Goal: Transaction & Acquisition: Purchase product/service

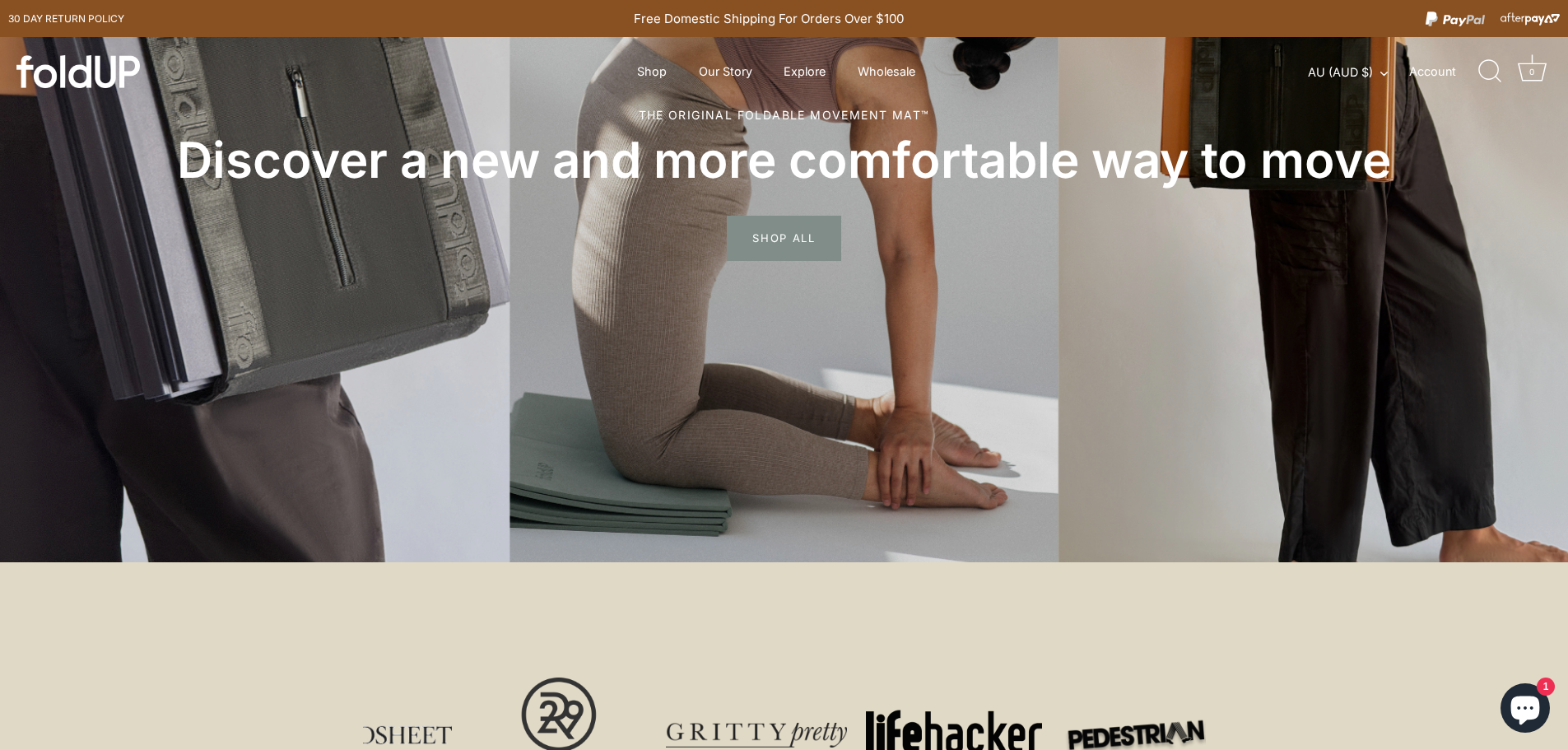
scroll to position [577, 0]
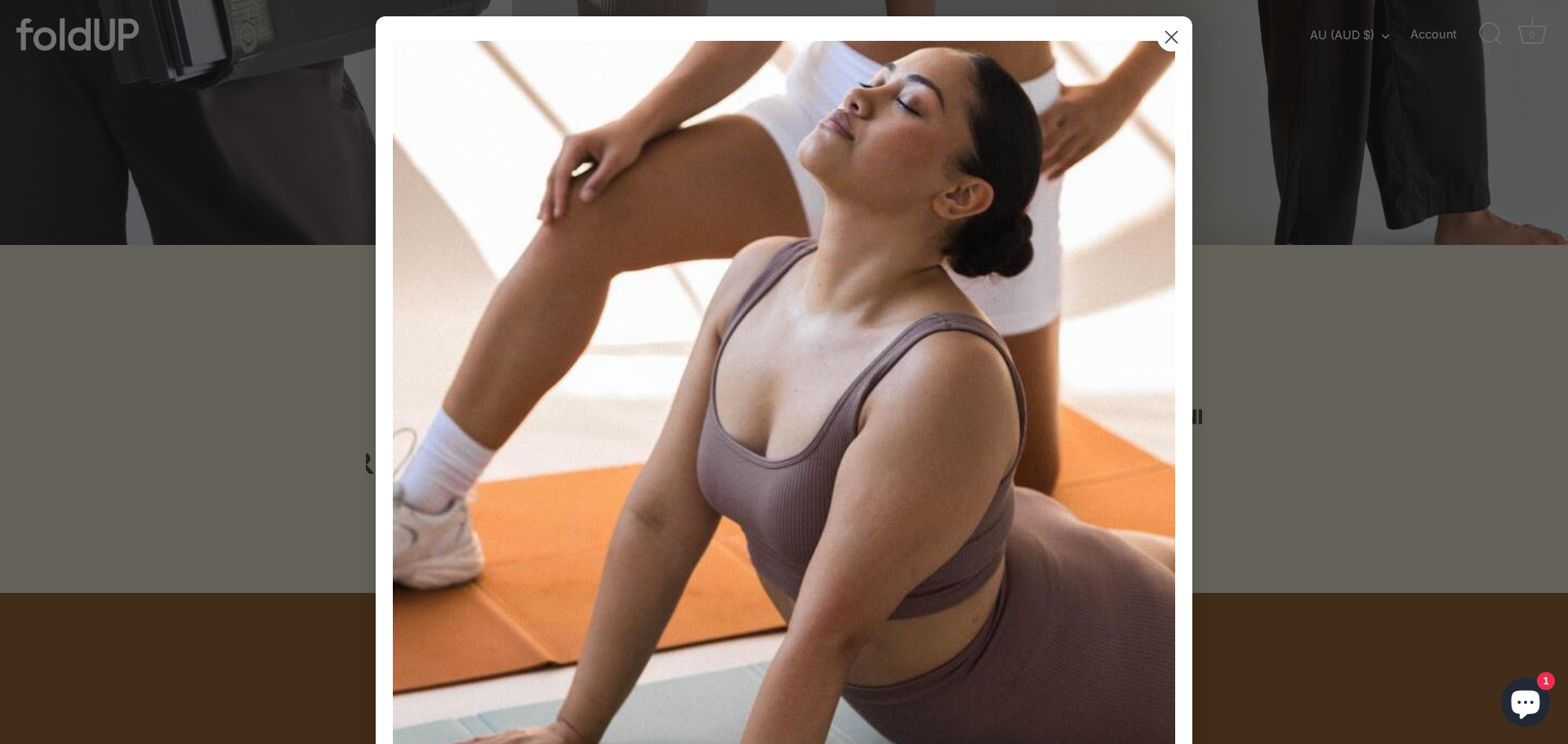
click at [1164, 37] on circle "Close dialog" at bounding box center [1172, 36] width 27 height 27
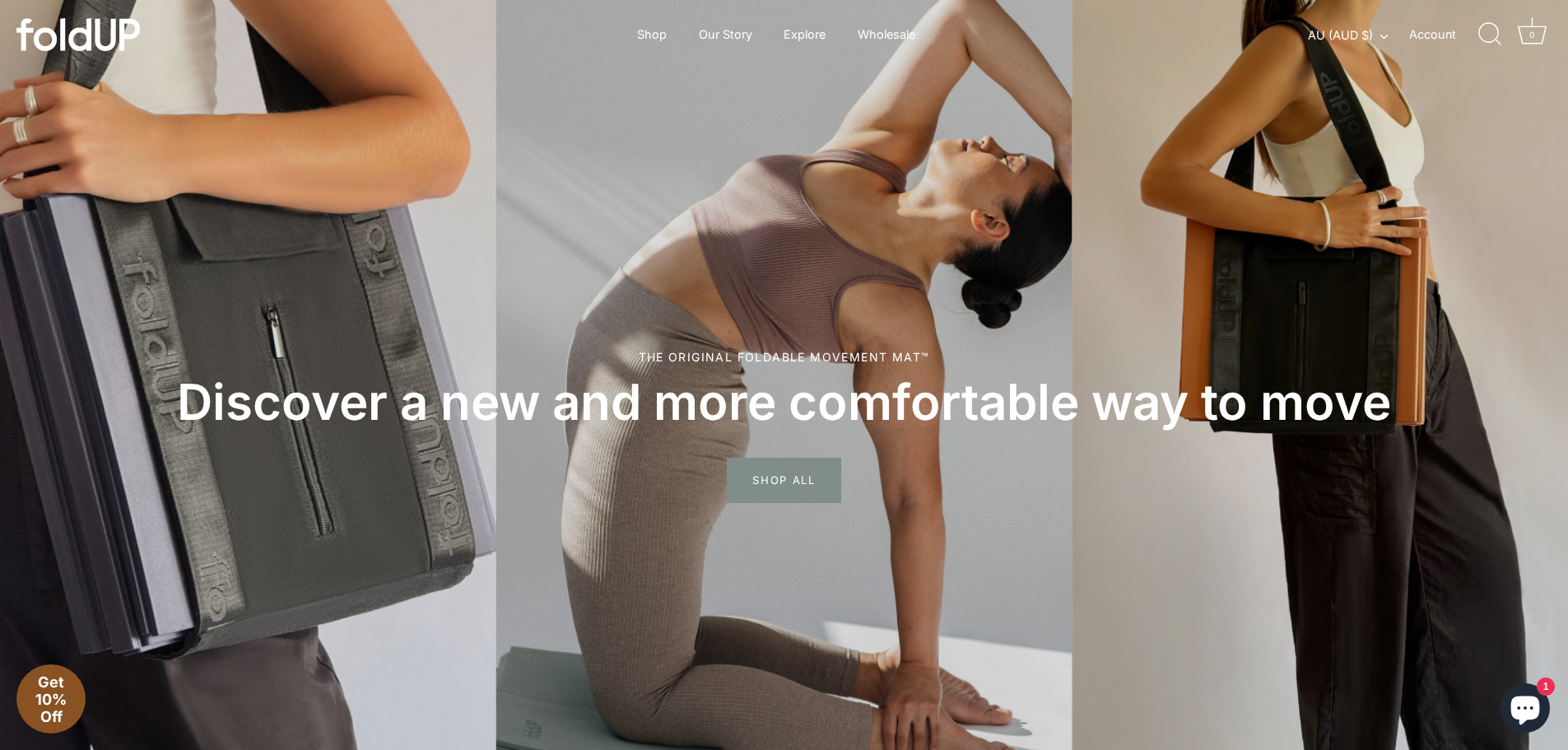
scroll to position [0, 0]
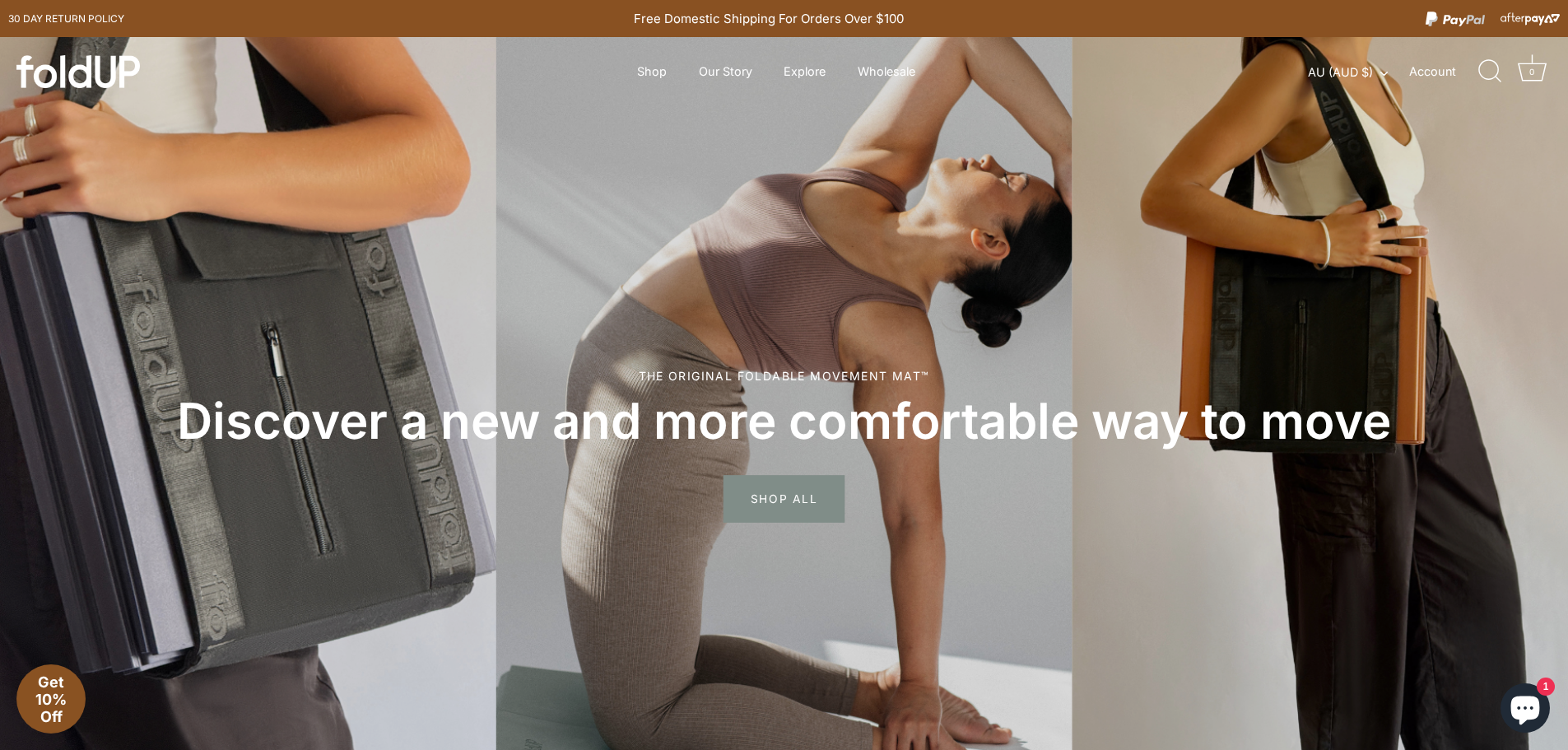
click at [787, 493] on span "SHOP ALL" at bounding box center [784, 499] width 121 height 48
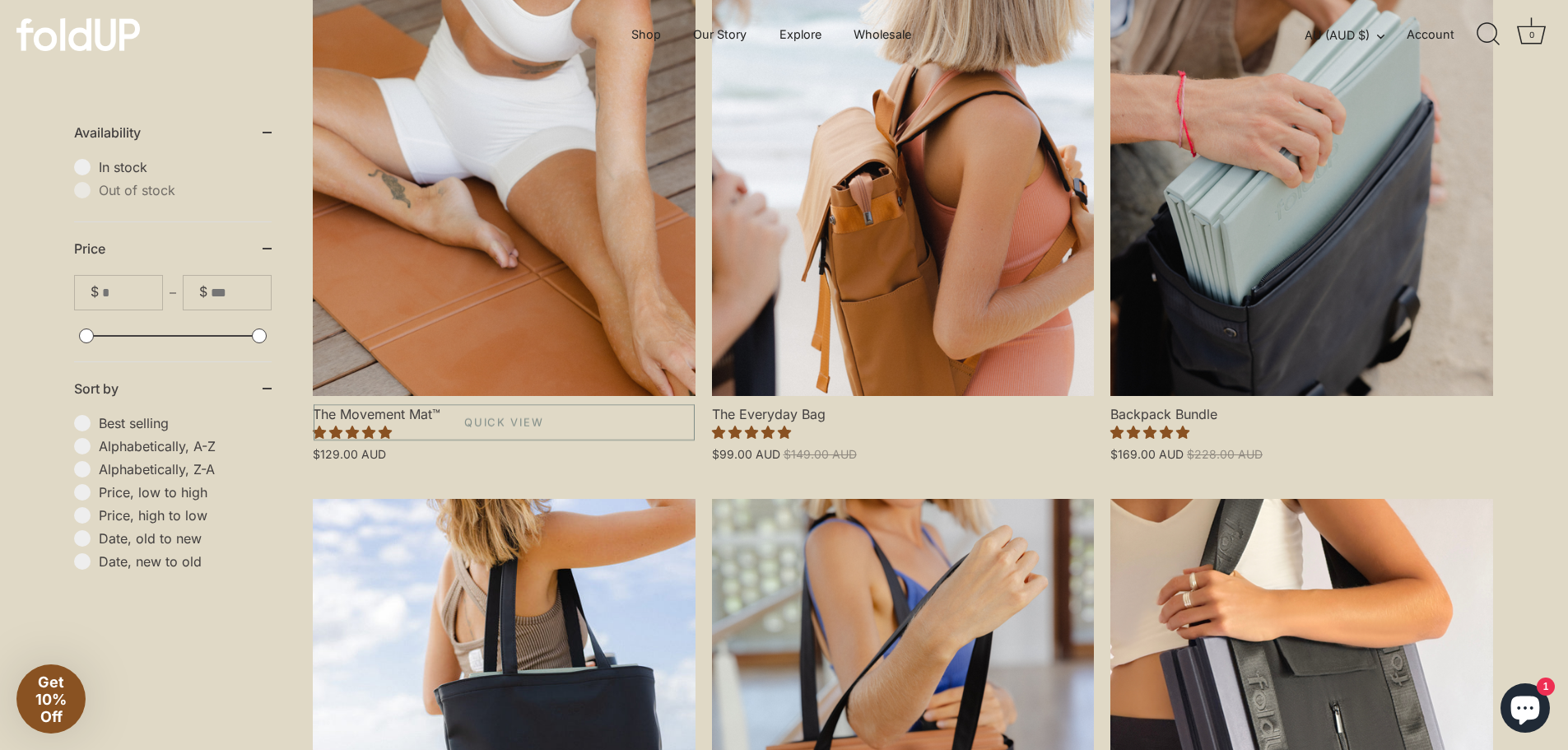
scroll to position [329, 0]
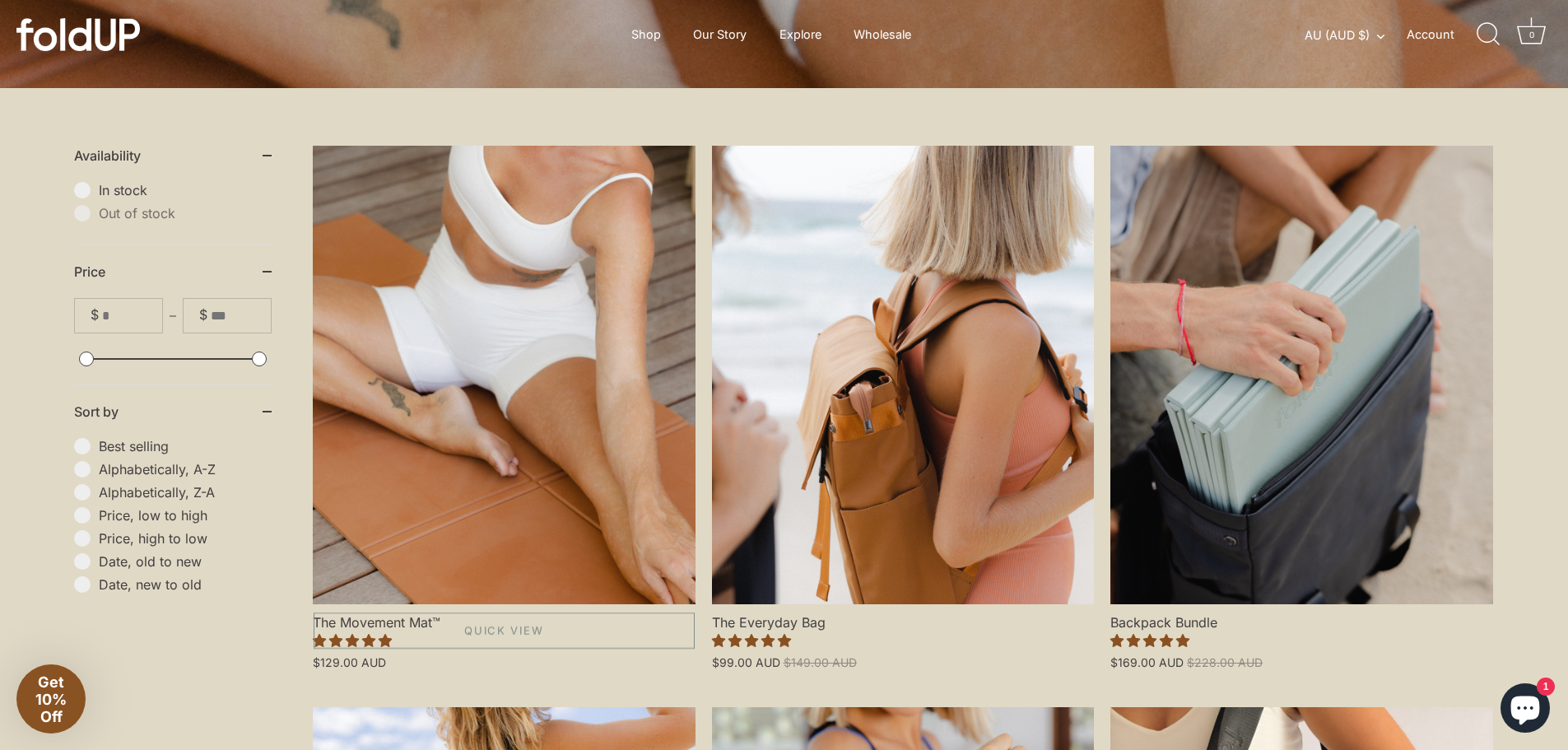
click at [579, 305] on link "The Movement Mat™" at bounding box center [504, 375] width 383 height 459
